Goal: Task Accomplishment & Management: Manage account settings

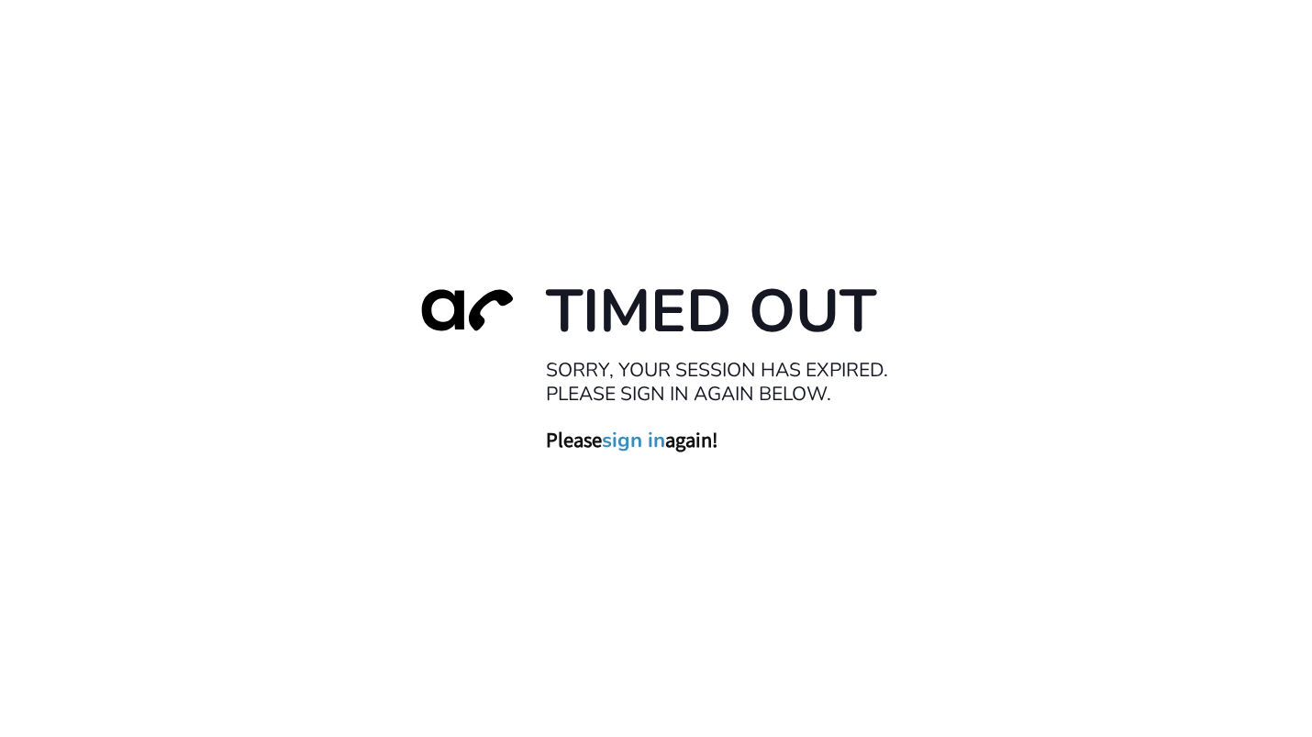
click at [645, 445] on link "sign in" at bounding box center [633, 440] width 63 height 26
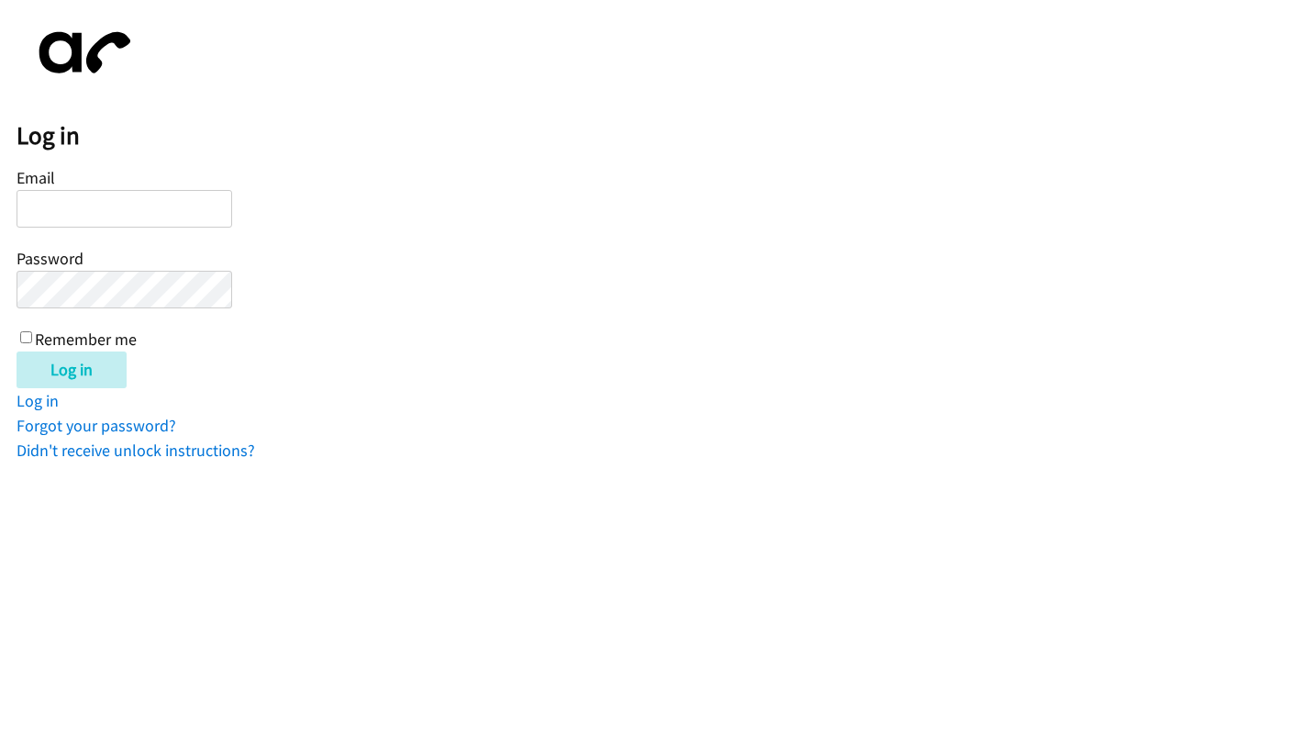
click at [99, 208] on input "Email" at bounding box center [125, 209] width 216 height 38
paste input "[EMAIL_ADDRESS][DOMAIN_NAME]"
type input "[EMAIL_ADDRESS][DOMAIN_NAME]"
click at [17, 351] on input "Log in" at bounding box center [72, 369] width 110 height 37
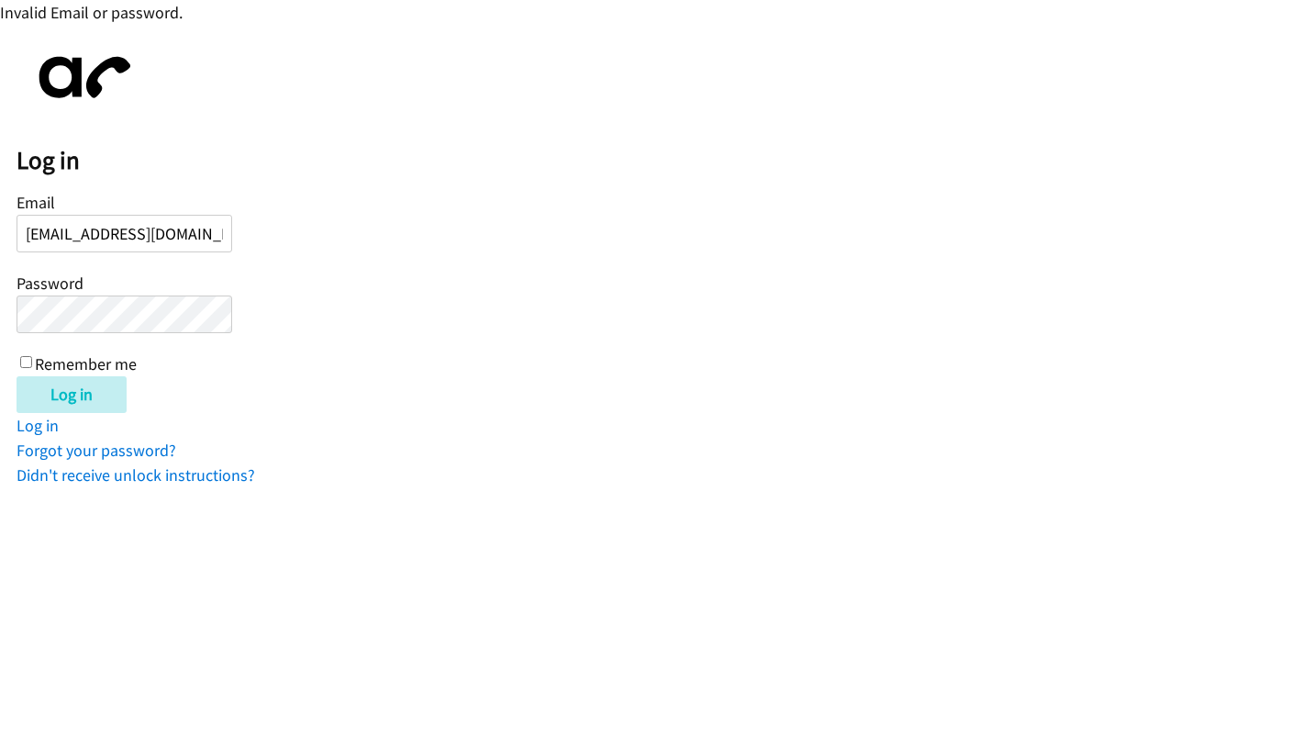
click at [17, 376] on input "Log in" at bounding box center [72, 394] width 110 height 37
